Goal: Information Seeking & Learning: Learn about a topic

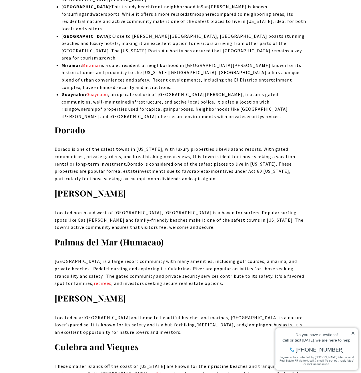
scroll to position [1343, 0]
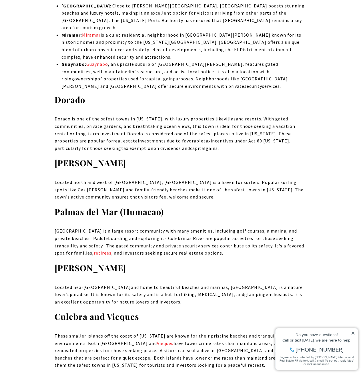
click at [135, 179] on p "Located north and west of [GEOGRAPHIC_DATA], [GEOGRAPHIC_DATA] is a haven for s…" at bounding box center [181, 190] width 252 height 22
copy p "[PERSON_NAME]"
click at [71, 262] on strong "[PERSON_NAME]" at bounding box center [90, 267] width 71 height 11
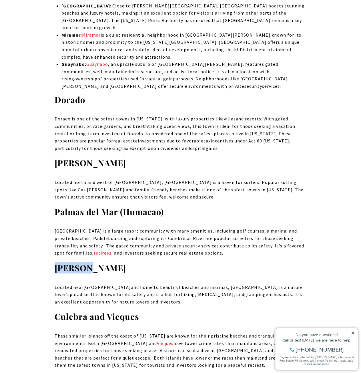
copy strong "[PERSON_NAME]"
